Goal: Transaction & Acquisition: Purchase product/service

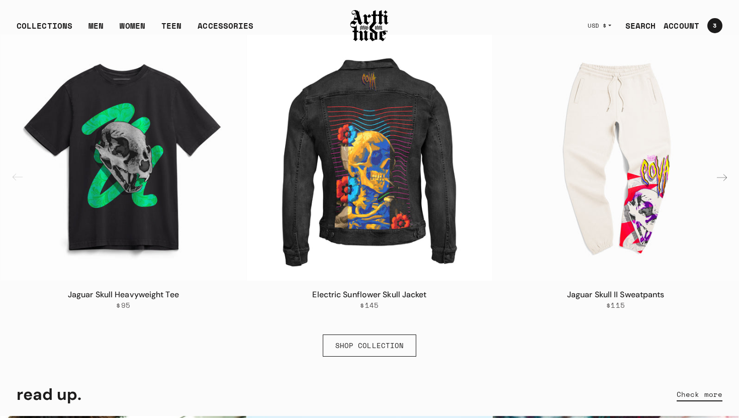
scroll to position [552, 0]
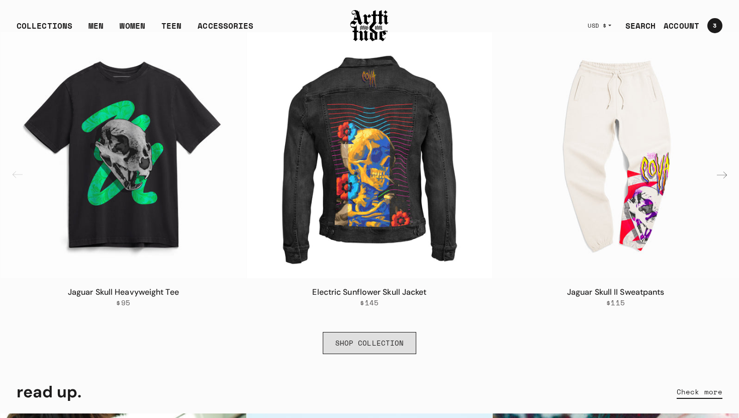
click at [391, 339] on link "SHOP COLLECTION" at bounding box center [370, 343] width 94 height 22
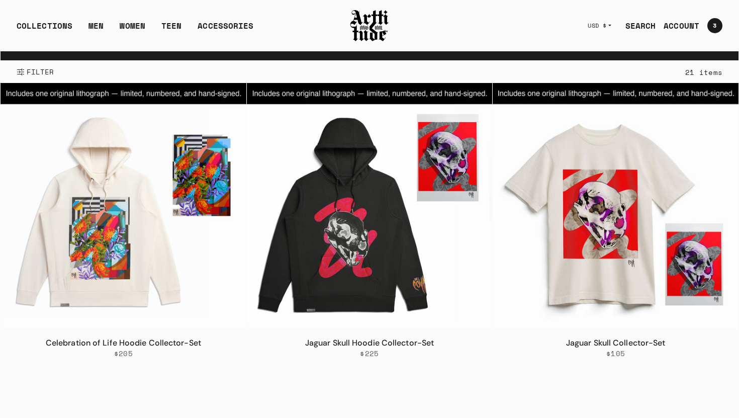
scroll to position [196, 0]
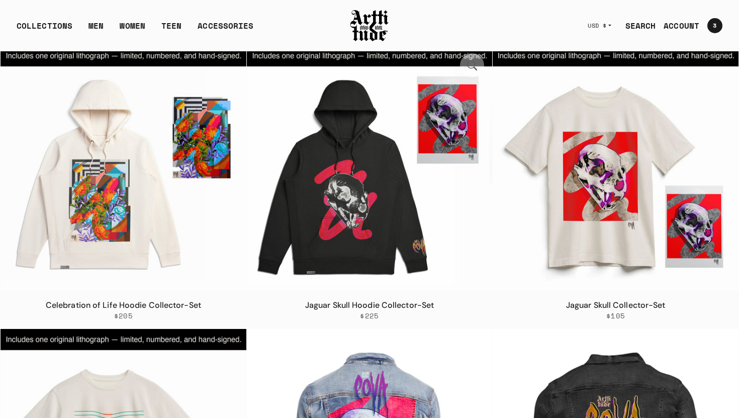
click at [382, 303] on link "Jaguar Skull Hoodie Collector-Set" at bounding box center [369, 305] width 129 height 11
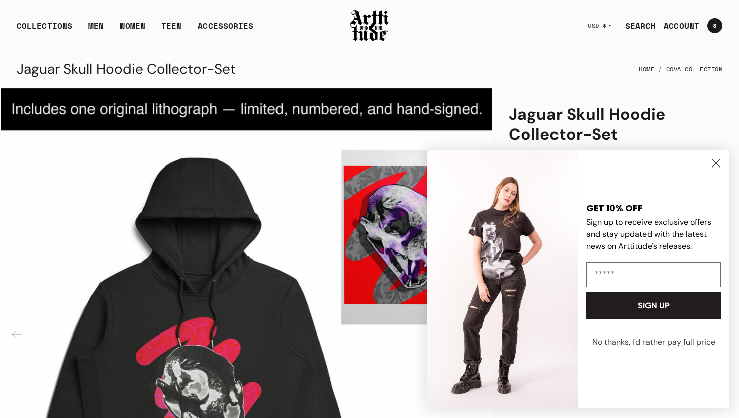
click at [716, 162] on icon "Close dialog" at bounding box center [716, 163] width 7 height 7
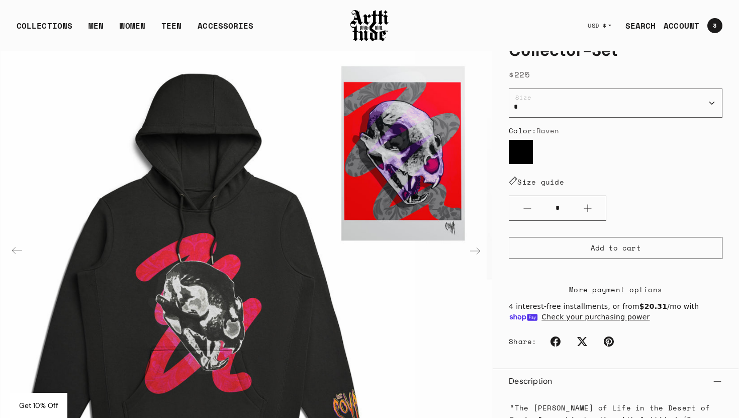
scroll to position [83, 0]
